Goal: Transaction & Acquisition: Obtain resource

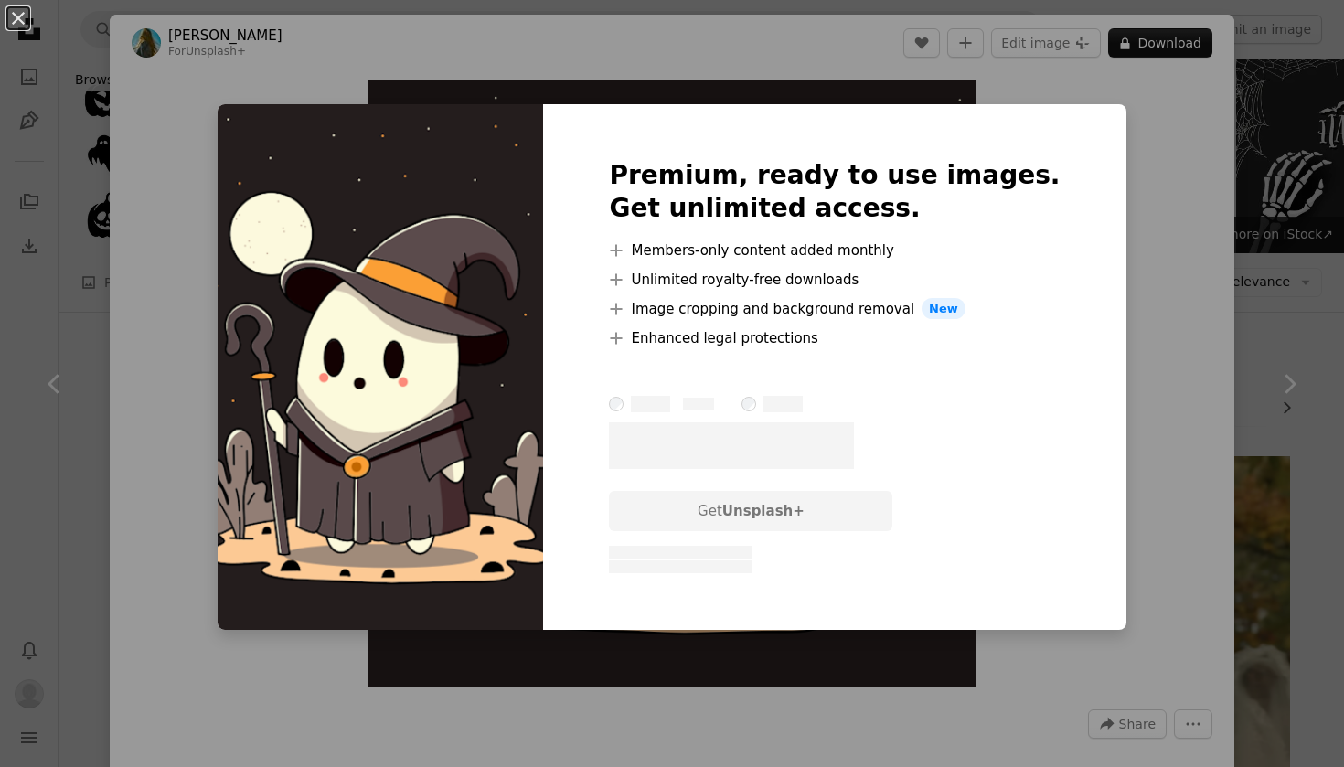
scroll to position [2778, 0]
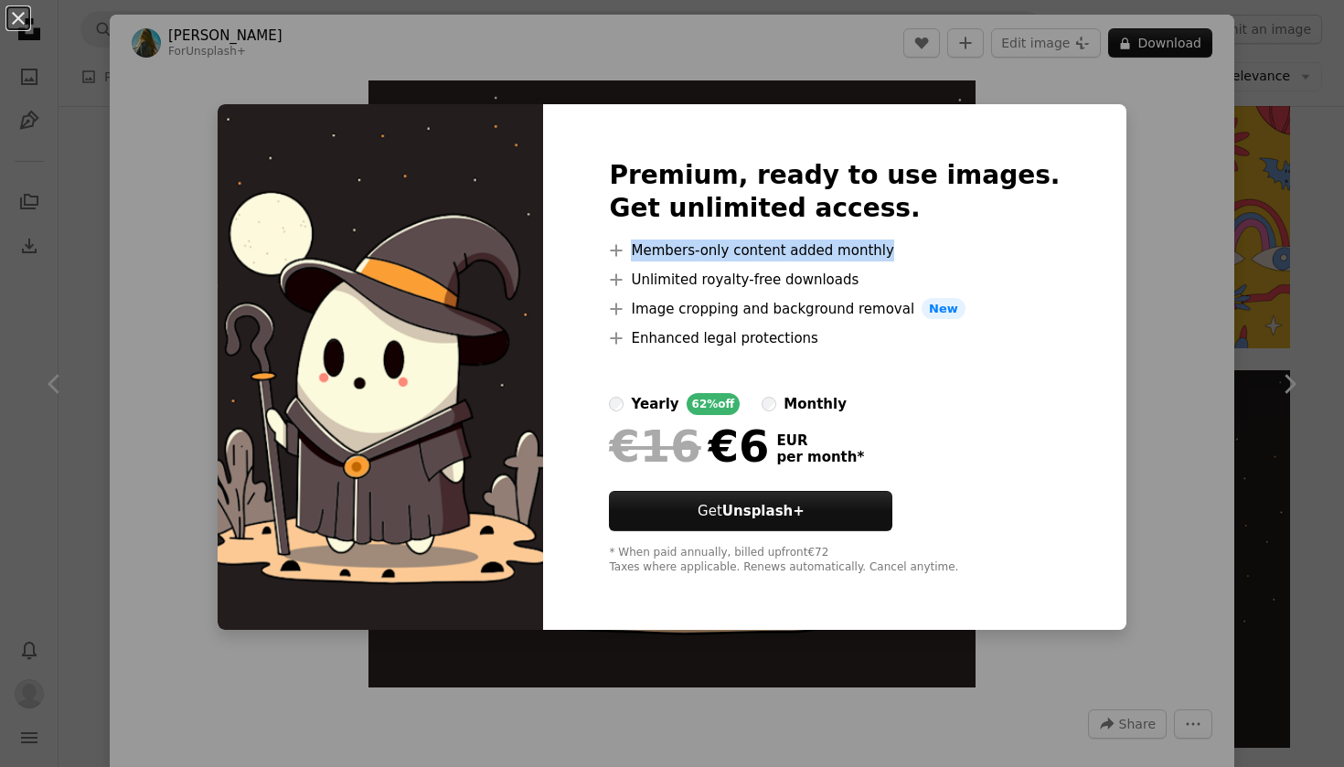
click at [1098, 240] on div "An X shape Premium, ready to use images. Get unlimited access. A plus sign Memb…" at bounding box center [672, 383] width 1344 height 767
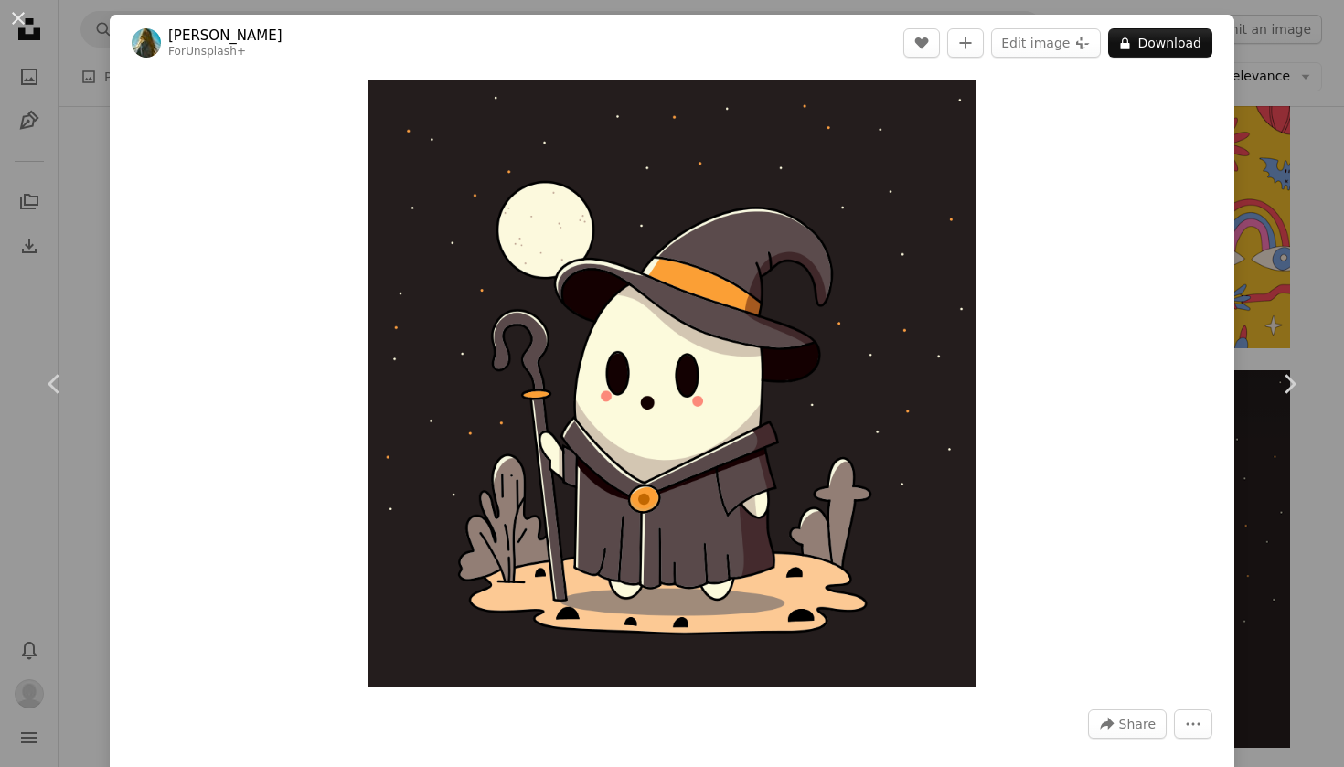
click at [1254, 172] on div "An X shape Chevron left Chevron right [PERSON_NAME] For Unsplash+ A heart A plu…" at bounding box center [672, 383] width 1344 height 767
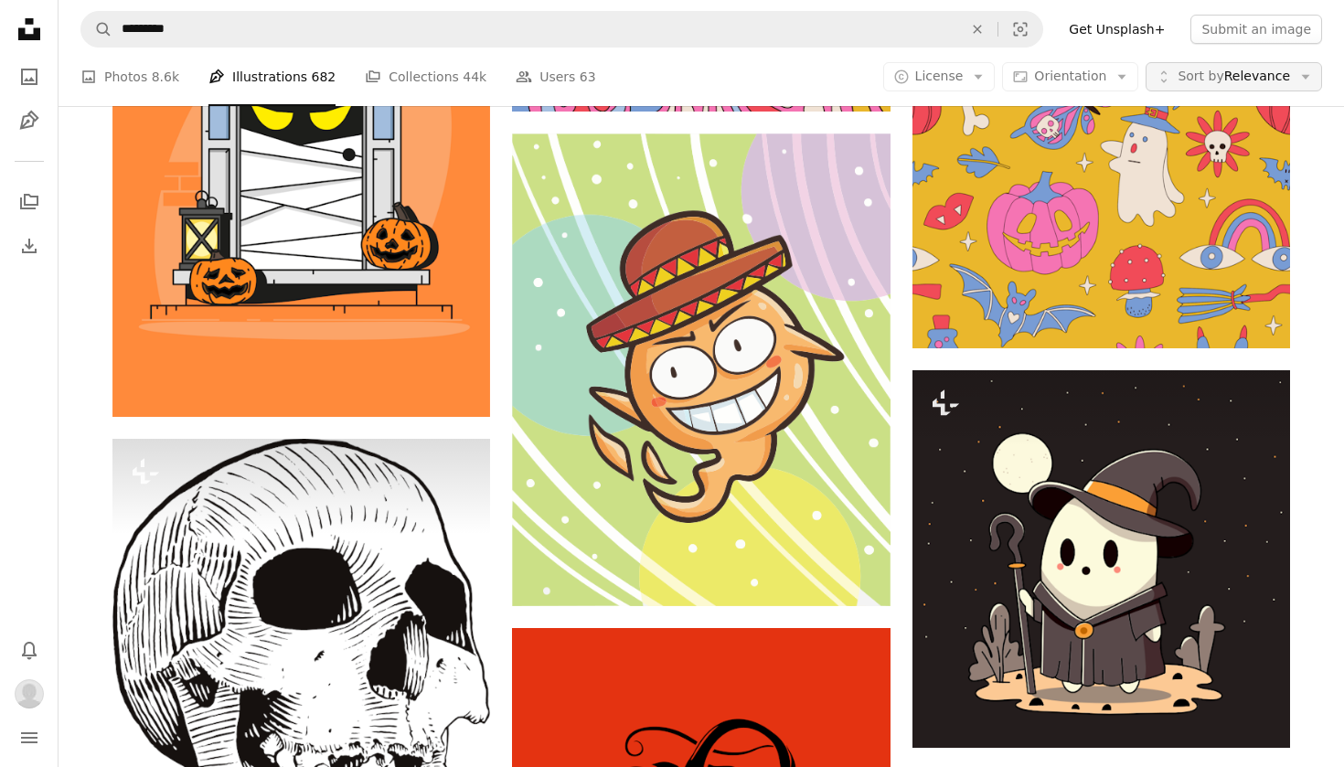
click at [1192, 82] on span "Sort by" at bounding box center [1201, 76] width 46 height 15
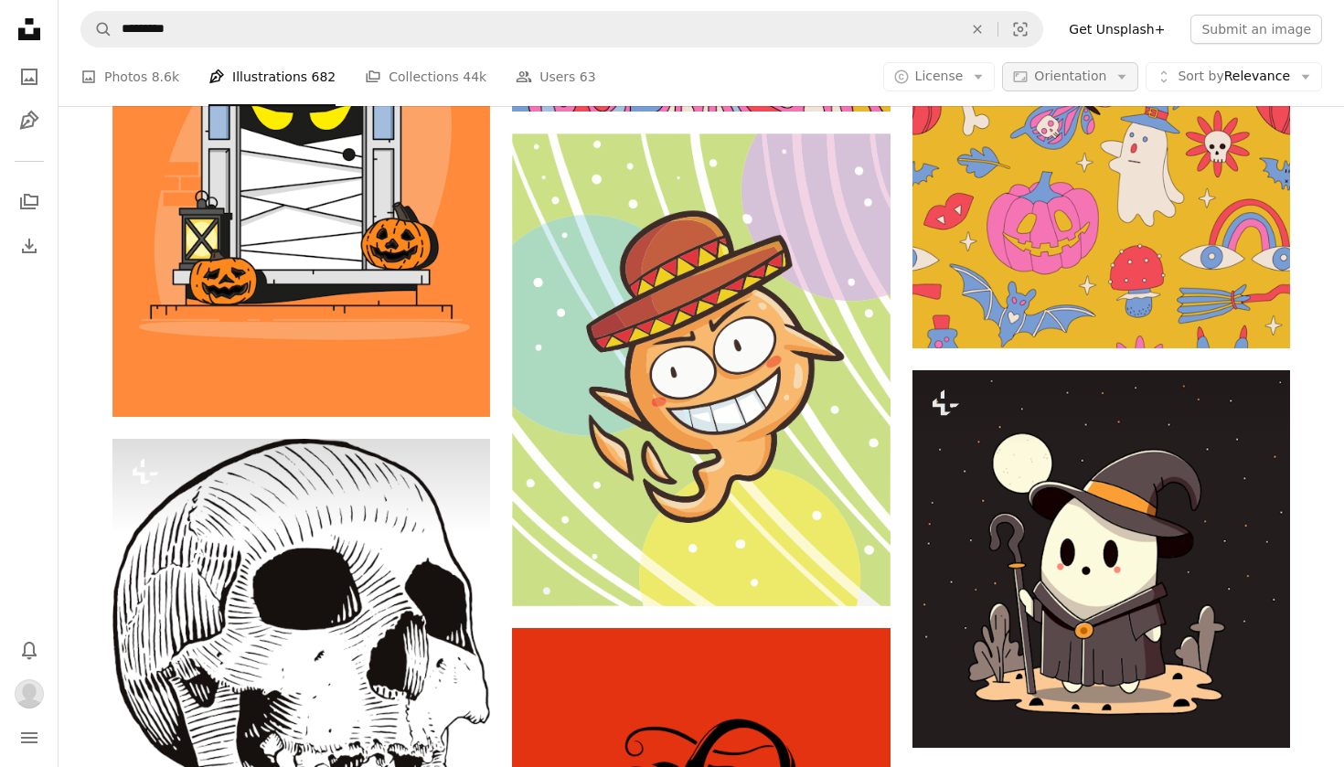
click at [1119, 80] on icon "Arrow down" at bounding box center [1122, 77] width 16 height 16
click at [964, 80] on span "License" at bounding box center [939, 76] width 48 height 15
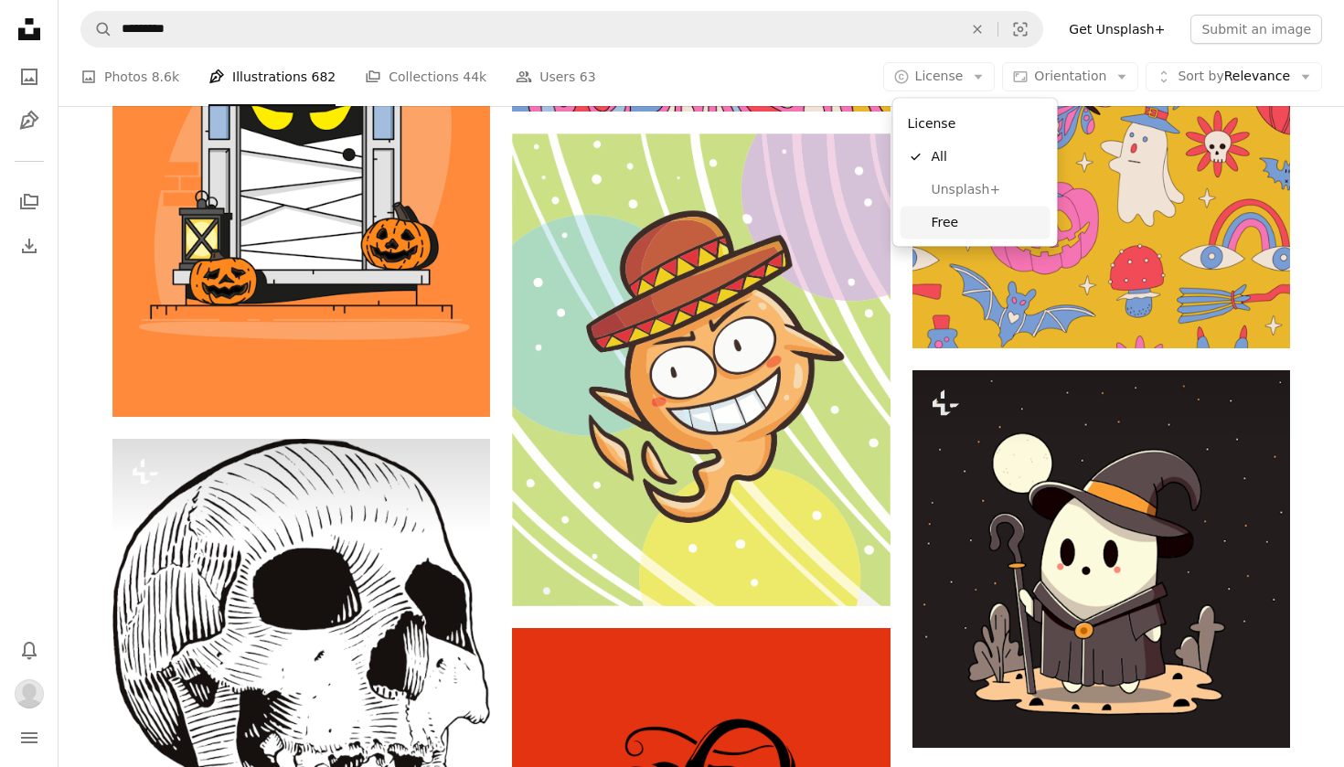
click at [963, 223] on span "Free" at bounding box center [988, 222] width 112 height 18
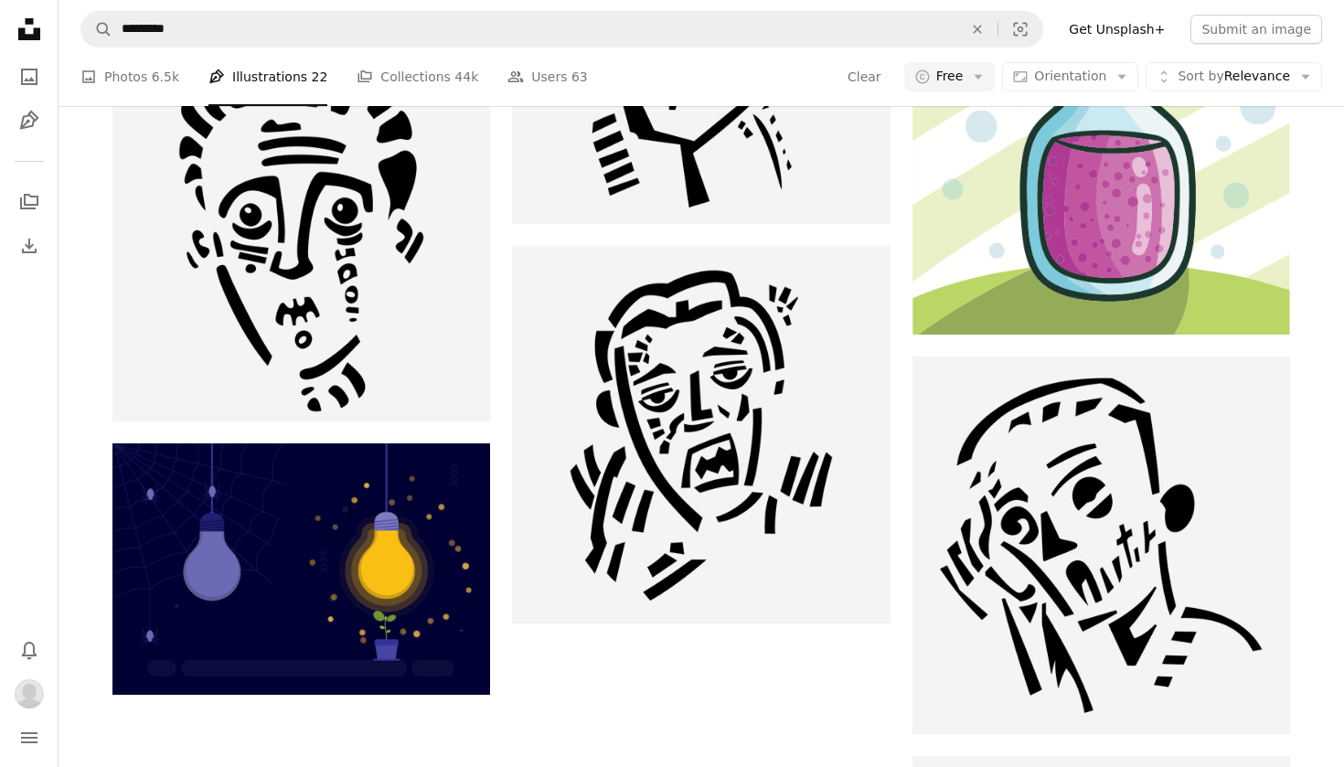
scroll to position [2241, 0]
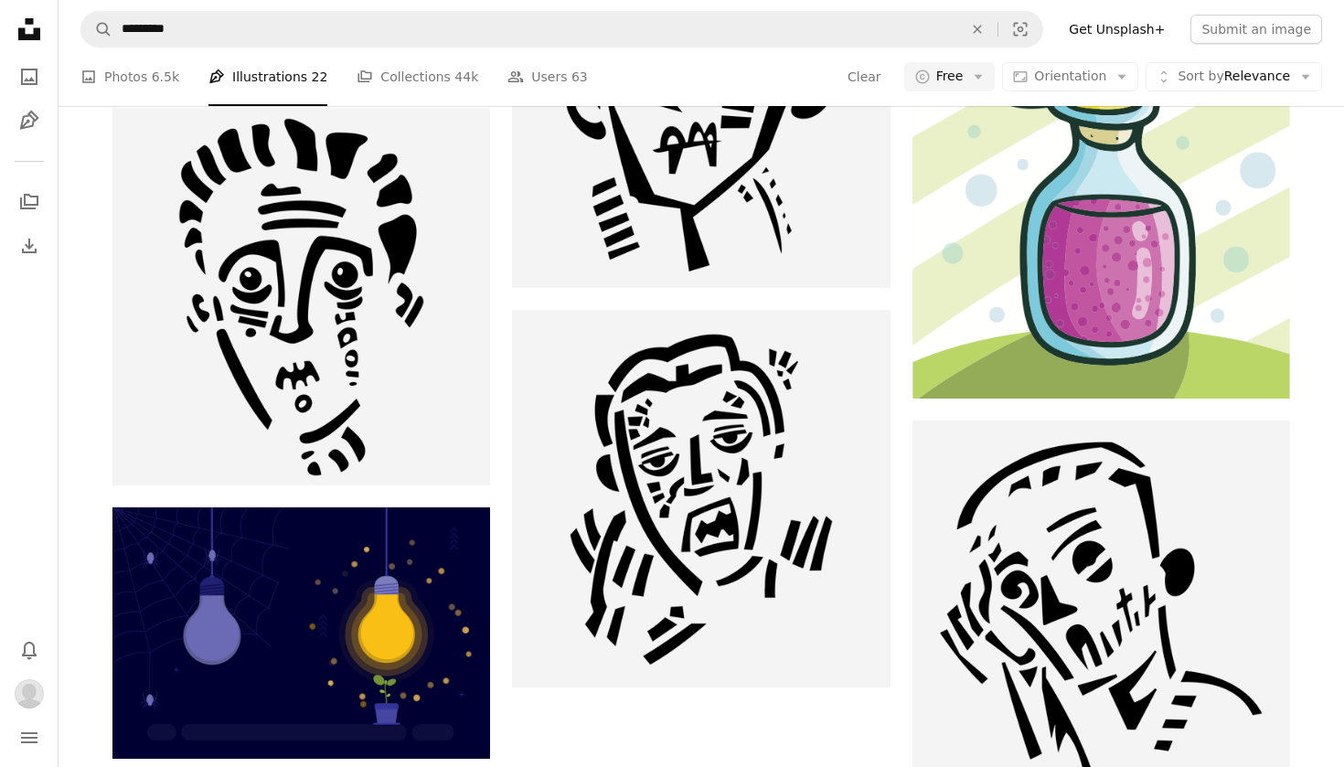
click at [988, 1] on nav "A magnifying glass ********* An X shape Visual search Filters Get Unsplash+ Sub…" at bounding box center [702, 29] width 1286 height 59
